Goal: Information Seeking & Learning: Learn about a topic

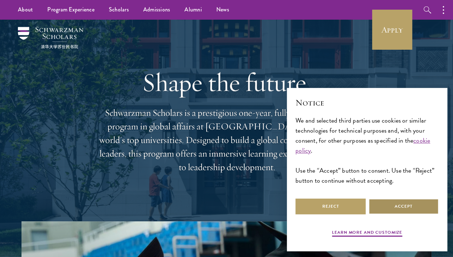
click at [386, 206] on button "Accept" at bounding box center [403, 207] width 70 height 16
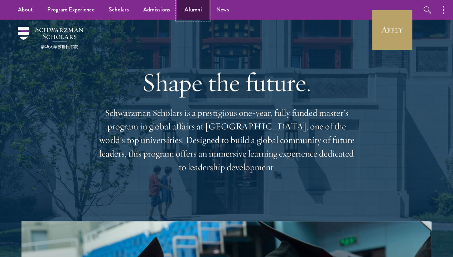
click at [187, 7] on link "Alumni" at bounding box center [193, 10] width 32 height 20
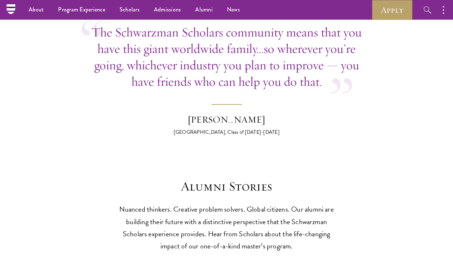
scroll to position [1762, 0]
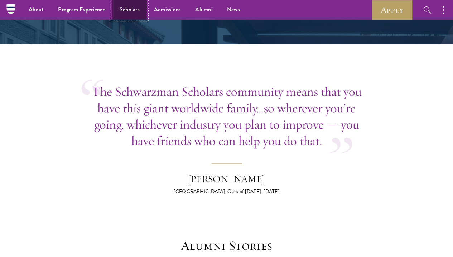
click at [130, 10] on link "Scholars" at bounding box center [129, 10] width 34 height 20
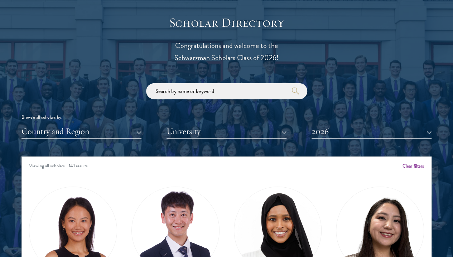
scroll to position [808, 0]
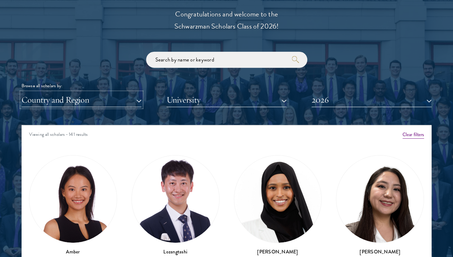
click at [120, 93] on button "Country and Region" at bounding box center [81, 100] width 120 height 15
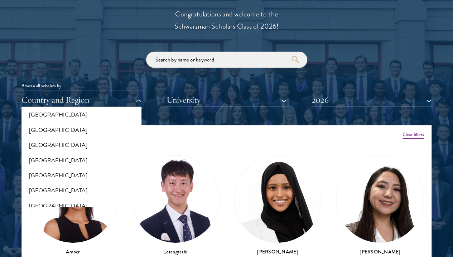
scroll to position [113, 0]
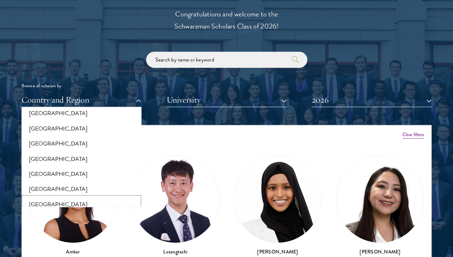
click at [66, 197] on button "[GEOGRAPHIC_DATA]" at bounding box center [82, 204] width 116 height 15
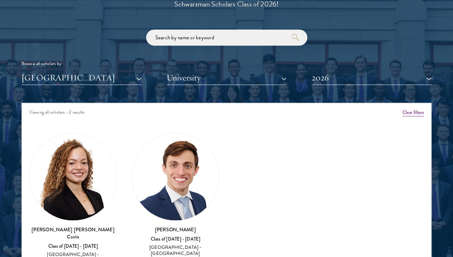
scroll to position [834, 0]
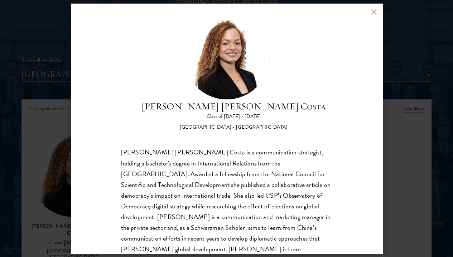
scroll to position [13, 0]
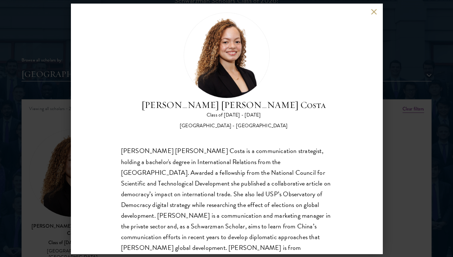
click at [385, 184] on div "[PERSON_NAME] [PERSON_NAME] Costa Class of [DATE] - [DATE] [GEOGRAPHIC_DATA] - …" at bounding box center [226, 128] width 453 height 257
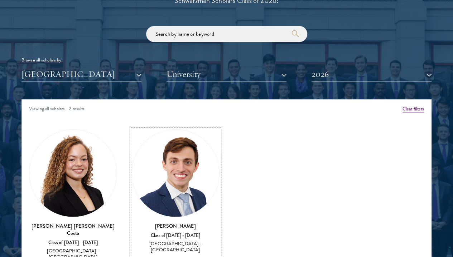
click at [167, 257] on div "View Bio" at bounding box center [175, 260] width 17 height 6
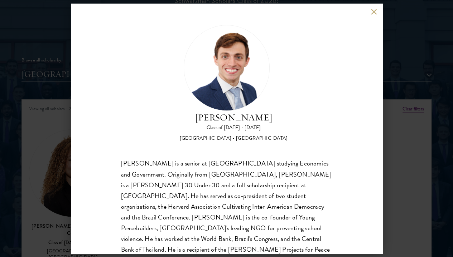
drag, startPoint x: 222, startPoint y: 44, endPoint x: 296, endPoint y: 74, distance: 79.5
click at [287, 111] on h2 "[PERSON_NAME]" at bounding box center [234, 118] width 108 height 14
copy h2 "[PERSON_NAME]"
click at [371, 11] on button at bounding box center [374, 12] width 6 height 6
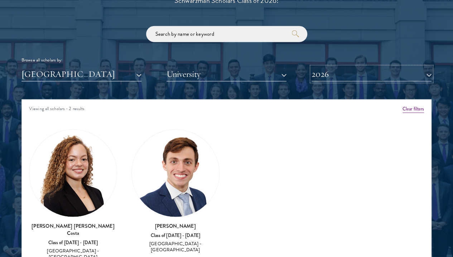
click at [347, 67] on button "2026" at bounding box center [371, 74] width 120 height 15
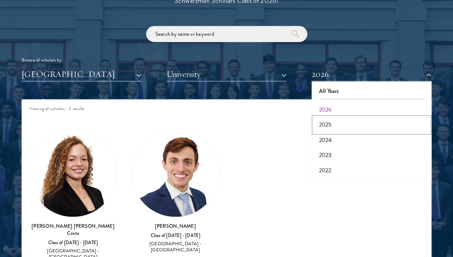
click at [340, 117] on button "2025" at bounding box center [371, 124] width 116 height 15
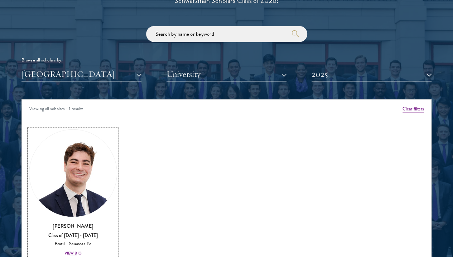
click at [82, 251] on div "View Bio" at bounding box center [72, 254] width 17 height 6
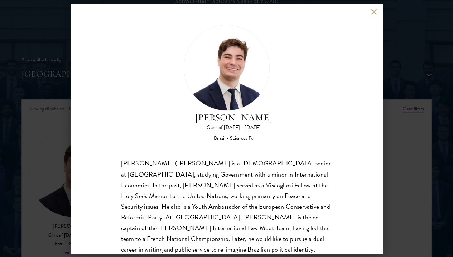
scroll to position [1, 0]
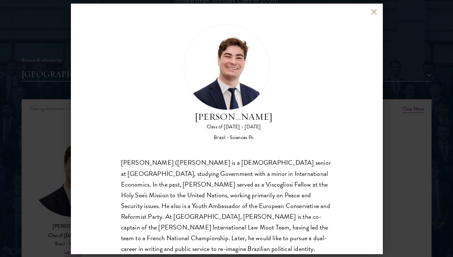
drag, startPoint x: 221, startPoint y: 50, endPoint x: 272, endPoint y: 63, distance: 52.2
click at [272, 110] on h2 "[PERSON_NAME]" at bounding box center [234, 117] width 78 height 14
copy h2 "[PERSON_NAME]"
click at [396, 135] on div "[PERSON_NAME] Class of [DATE] - [DATE] [GEOGRAPHIC_DATA] - Sciences Po [PERSON_…" at bounding box center [226, 128] width 453 height 257
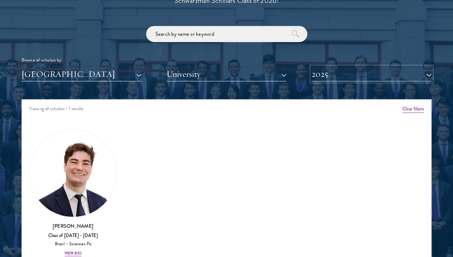
click at [323, 67] on button "2025" at bounding box center [371, 74] width 120 height 15
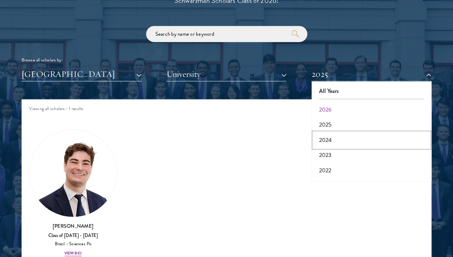
click at [327, 133] on button "2024" at bounding box center [371, 140] width 116 height 15
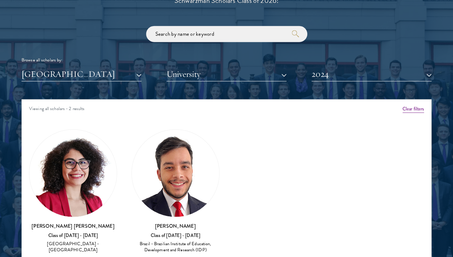
click at [260, 133] on div "Amber Class of [DATE] - [DATE] [GEOGRAPHIC_DATA] - [GEOGRAPHIC_DATA] View Bio C…" at bounding box center [226, 194] width 409 height 148
click at [315, 67] on button "2024" at bounding box center [371, 74] width 120 height 15
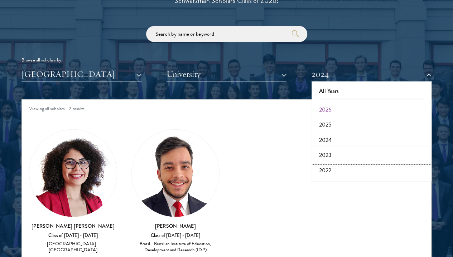
click at [327, 148] on button "2023" at bounding box center [371, 155] width 116 height 15
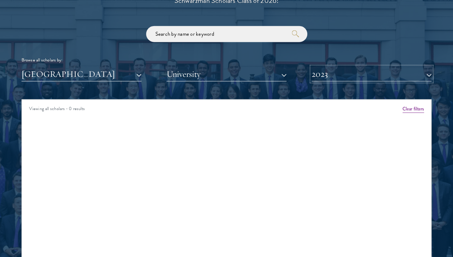
click at [328, 67] on button "2023" at bounding box center [371, 74] width 120 height 15
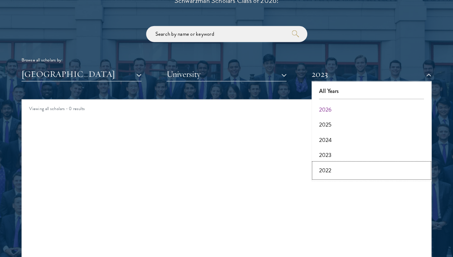
click at [325, 163] on button "2022" at bounding box center [371, 170] width 116 height 15
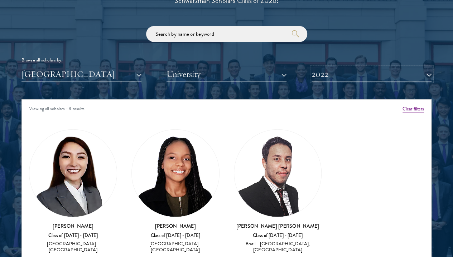
click at [331, 67] on button "2022" at bounding box center [371, 74] width 120 height 15
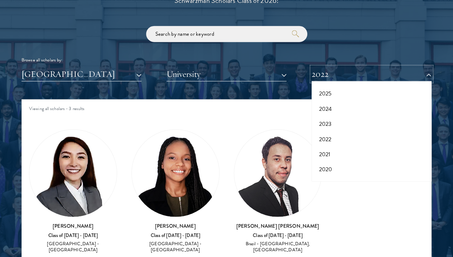
scroll to position [33, 0]
click at [337, 146] on button "2021" at bounding box center [371, 153] width 116 height 15
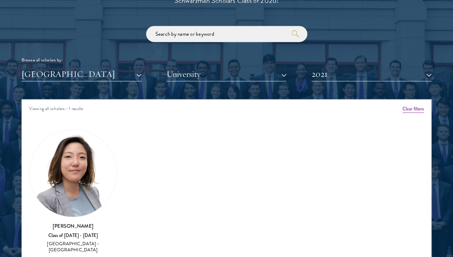
click at [95, 151] on img at bounding box center [72, 173] width 87 height 87
click at [82, 241] on div "[GEOGRAPHIC_DATA] - [GEOGRAPHIC_DATA]" at bounding box center [73, 247] width 88 height 12
click at [348, 67] on button "2021" at bounding box center [371, 74] width 120 height 15
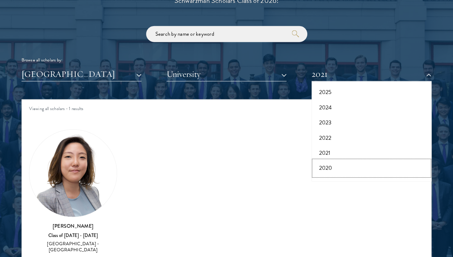
click at [321, 161] on button "2020" at bounding box center [371, 168] width 116 height 15
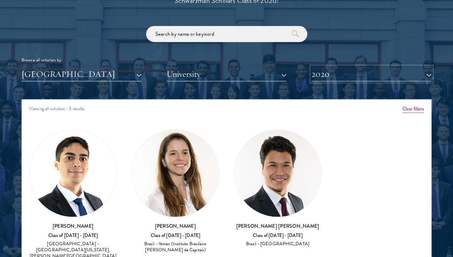
click at [337, 67] on button "2020" at bounding box center [371, 74] width 120 height 15
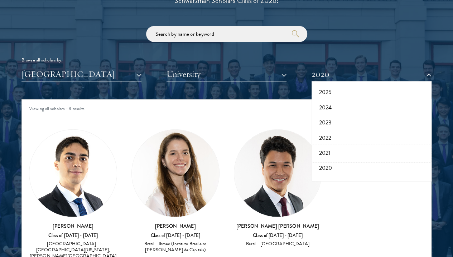
click at [319, 146] on button "2021" at bounding box center [371, 153] width 116 height 15
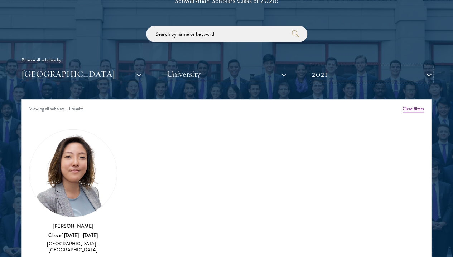
click at [326, 67] on button "2021" at bounding box center [371, 74] width 120 height 15
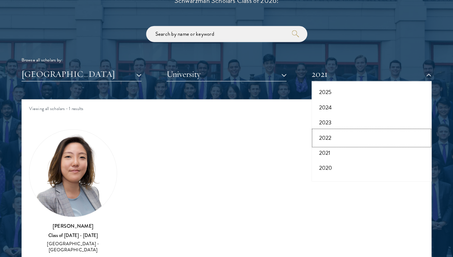
click at [323, 131] on button "2022" at bounding box center [371, 138] width 116 height 15
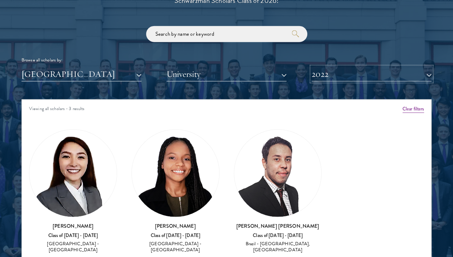
click at [331, 67] on button "2022" at bounding box center [371, 74] width 120 height 15
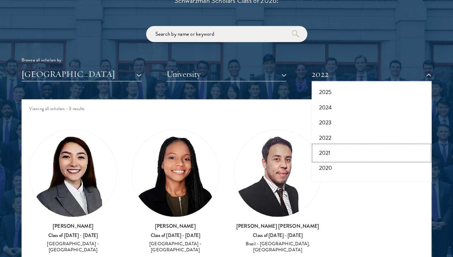
click at [322, 146] on button "2021" at bounding box center [371, 153] width 116 height 15
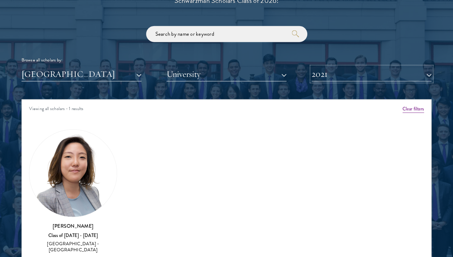
click at [327, 67] on button "2021" at bounding box center [371, 74] width 120 height 15
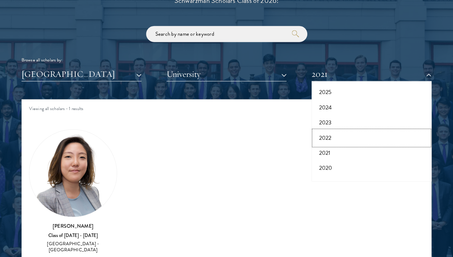
click at [325, 131] on button "2022" at bounding box center [371, 138] width 116 height 15
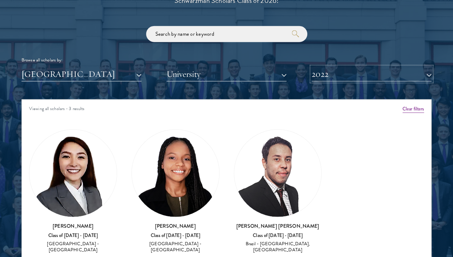
click at [317, 67] on button "2022" at bounding box center [371, 74] width 120 height 15
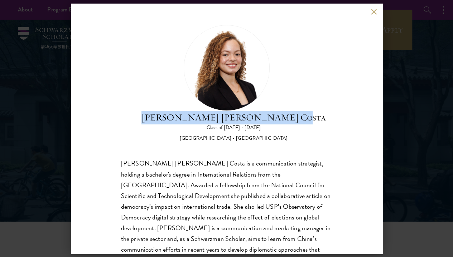
drag, startPoint x: 223, startPoint y: 50, endPoint x: 295, endPoint y: 63, distance: 72.7
click at [295, 111] on h2 "[PERSON_NAME] [PERSON_NAME] Costa" at bounding box center [233, 118] width 184 height 14
copy h2 "[PERSON_NAME] [PERSON_NAME] Costa"
click at [372, 12] on button at bounding box center [374, 12] width 6 height 6
